Goal: Information Seeking & Learning: Learn about a topic

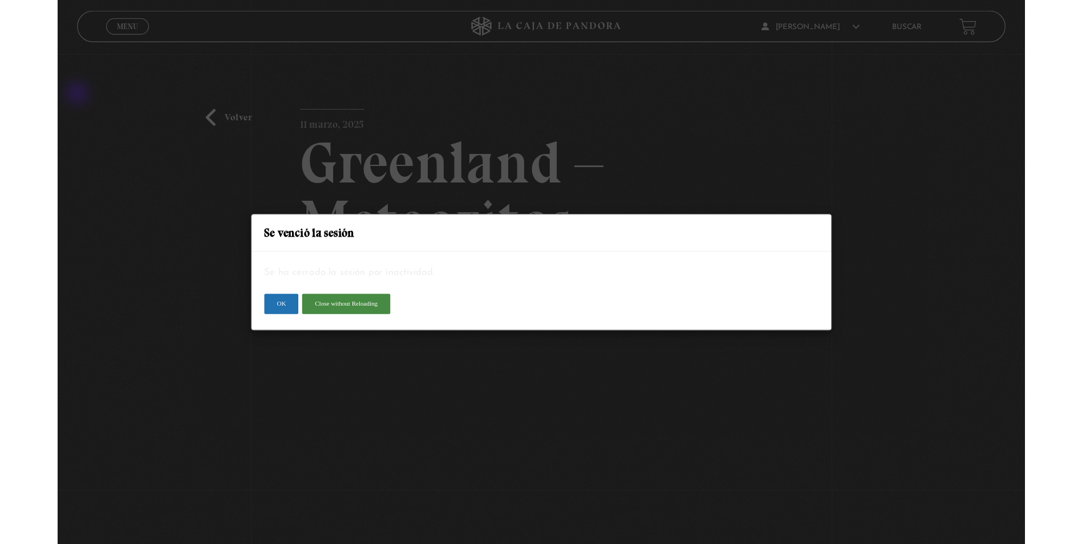
scroll to position [171, 0]
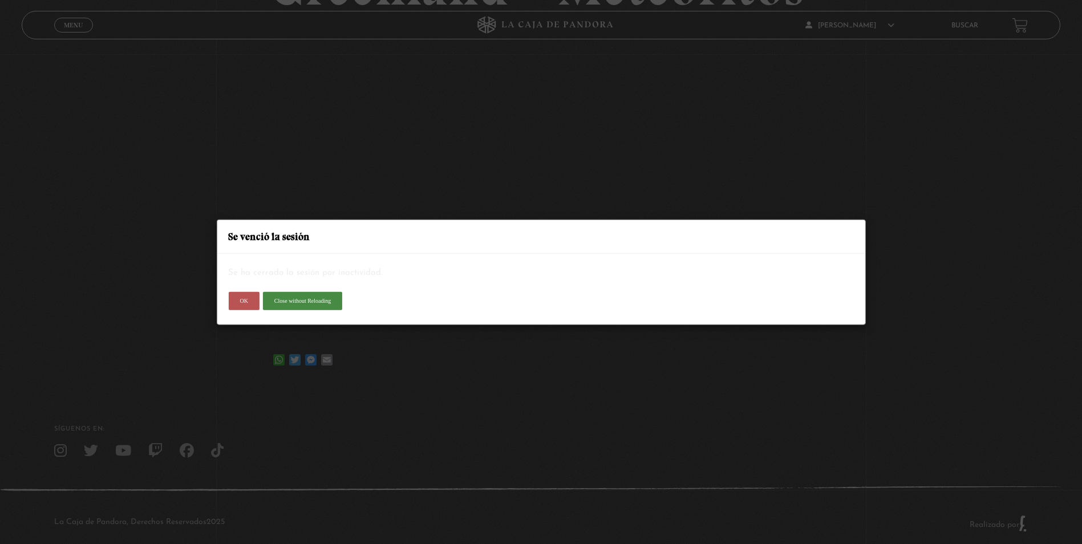
click at [249, 303] on button "OK" at bounding box center [243, 301] width 31 height 18
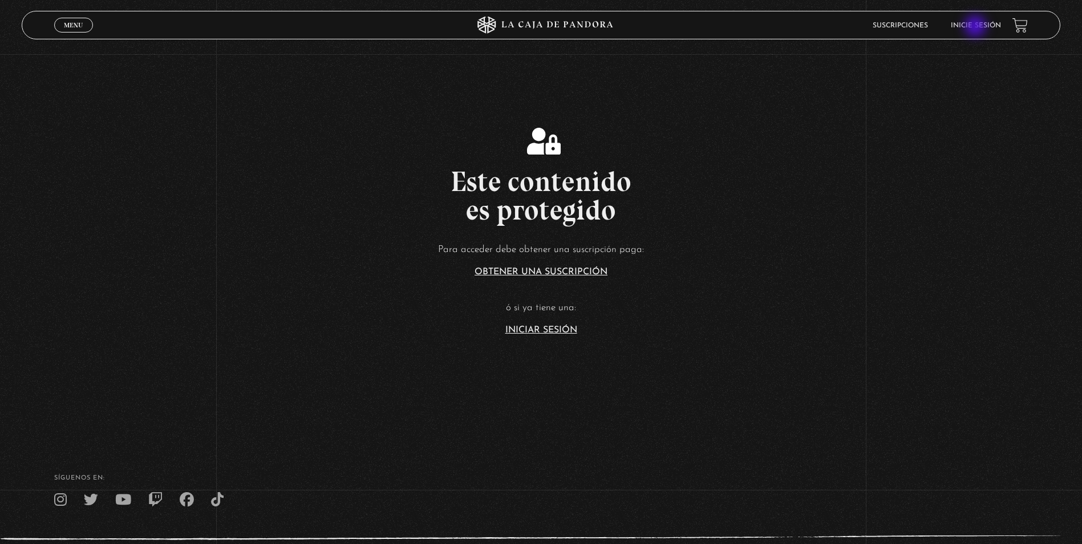
click at [977, 27] on link "Inicie sesión" at bounding box center [976, 25] width 50 height 7
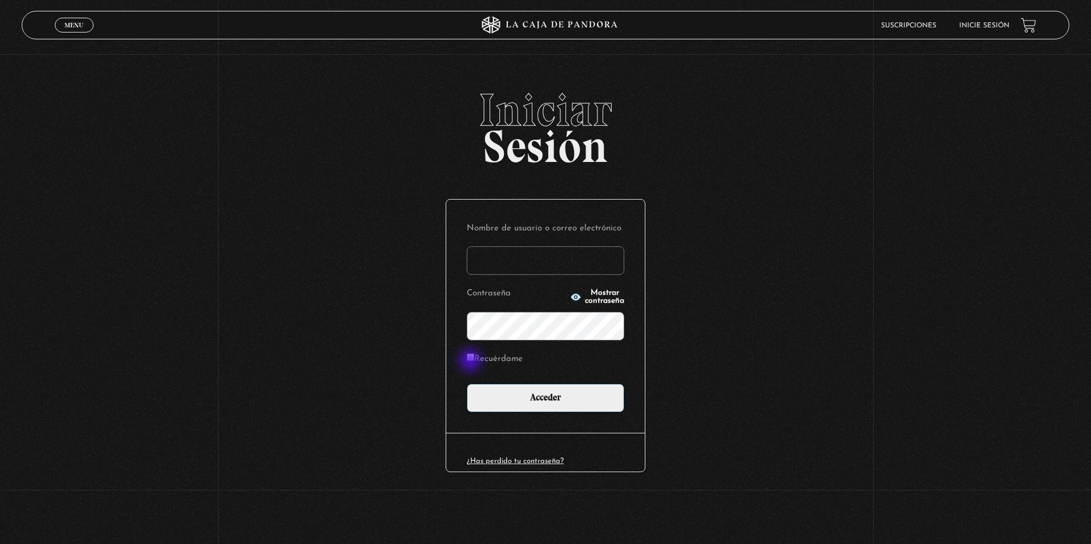
type input "paolajm1991@gmail.com"
click at [472, 362] on label "Recuérdame" at bounding box center [495, 360] width 56 height 18
click at [472, 361] on input "Recuérdame" at bounding box center [470, 357] width 7 height 7
checkbox input "true"
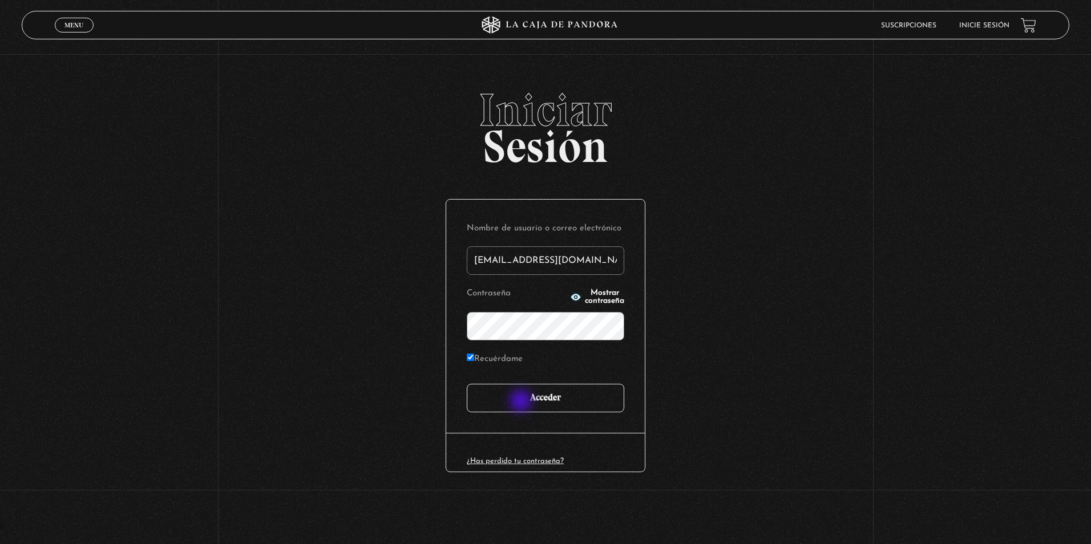
click at [522, 402] on input "Acceder" at bounding box center [545, 398] width 157 height 29
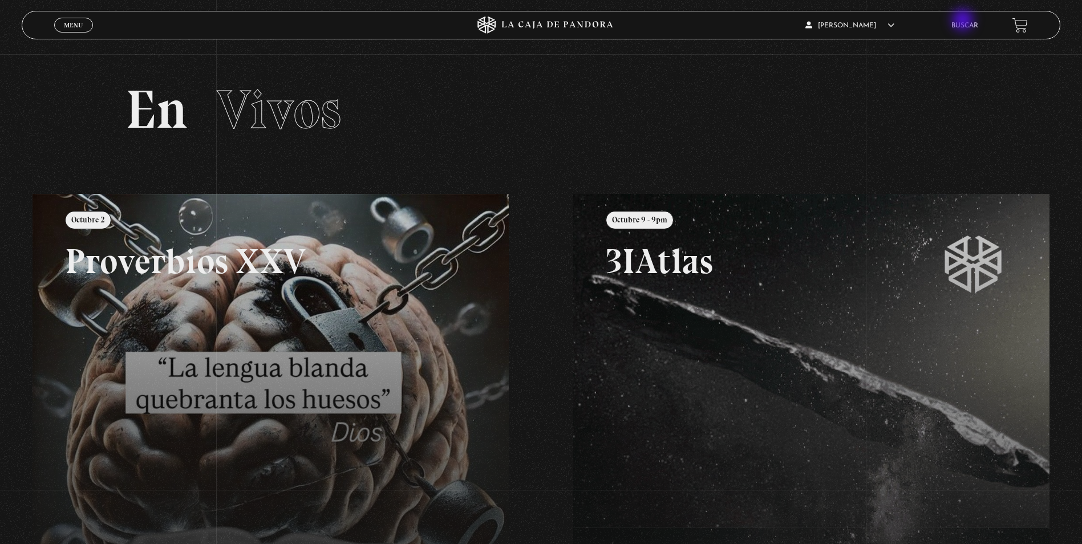
click at [964, 21] on li "Buscar" at bounding box center [965, 26] width 27 height 18
click at [970, 26] on link "Buscar" at bounding box center [965, 25] width 27 height 7
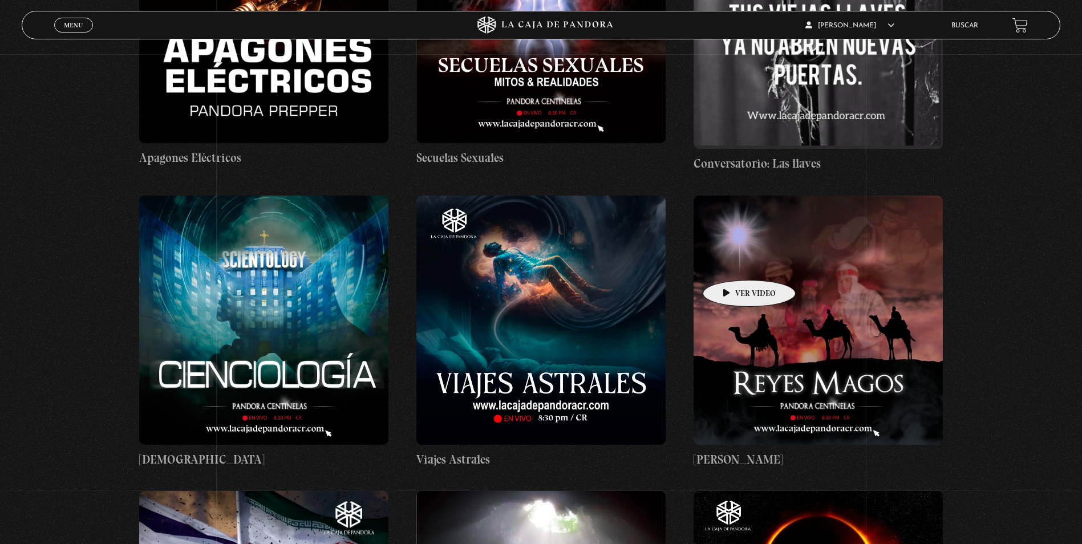
scroll to position [10271, 0]
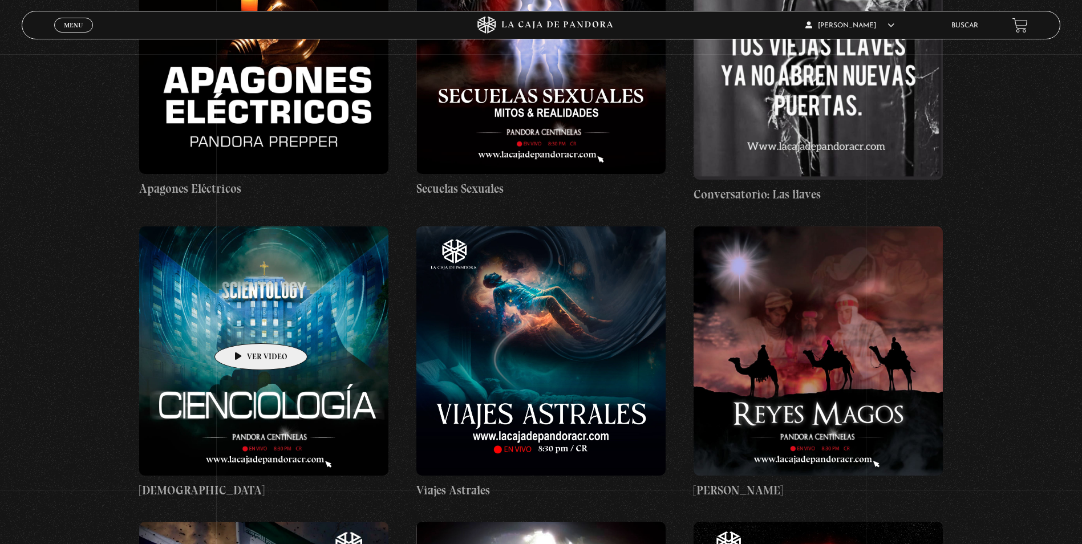
drag, startPoint x: 243, startPoint y: 326, endPoint x: 231, endPoint y: 323, distance: 12.5
